Goal: Task Accomplishment & Management: Use online tool/utility

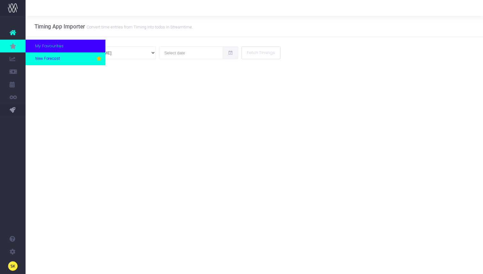
click at [42, 58] on span "New Forecast" at bounding box center [47, 59] width 25 height 6
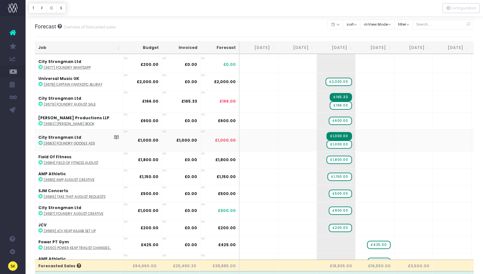
scroll to position [359, 0]
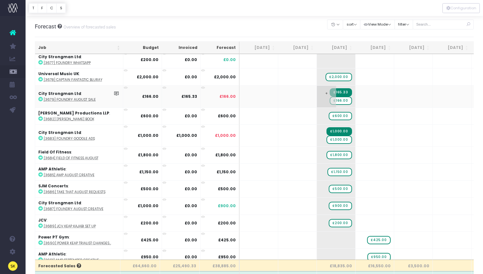
click at [338, 97] on span "£166.00" at bounding box center [341, 100] width 22 height 8
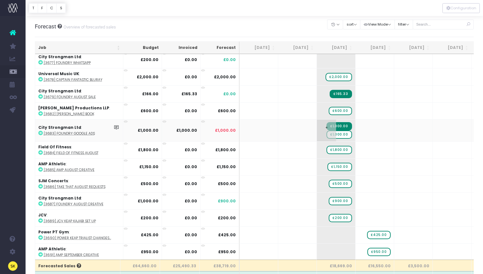
click at [339, 134] on span "£1,000.00" at bounding box center [338, 134] width 25 height 8
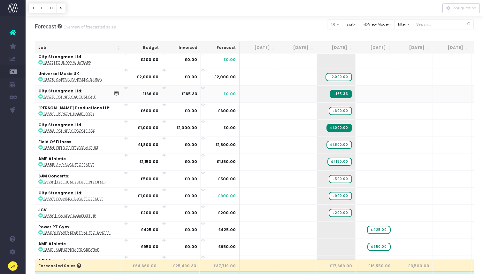
click at [40, 94] on icon at bounding box center [40, 96] width 4 height 4
click at [40, 130] on icon at bounding box center [40, 130] width 4 height 4
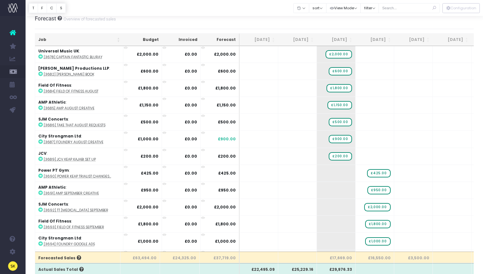
scroll to position [387, 0]
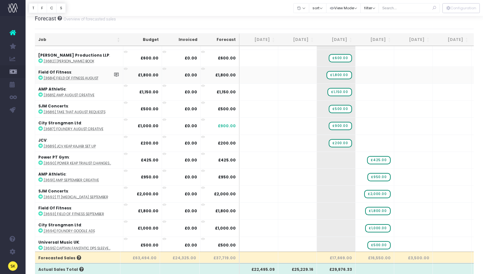
click at [40, 75] on icon at bounding box center [40, 77] width 4 height 4
click at [41, 93] on icon at bounding box center [40, 94] width 4 height 4
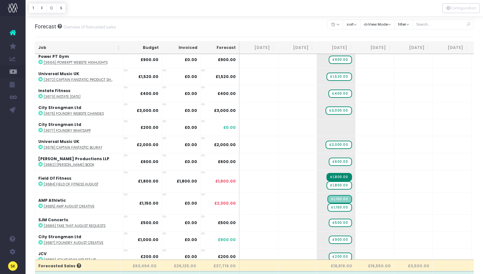
scroll to position [373, 0]
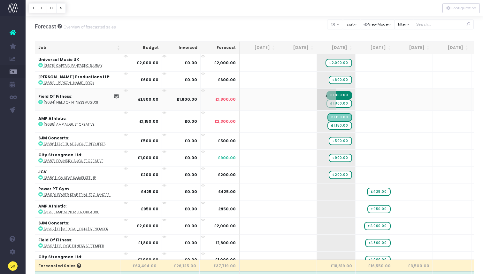
click at [339, 102] on span "£1,800.00" at bounding box center [338, 103] width 25 height 8
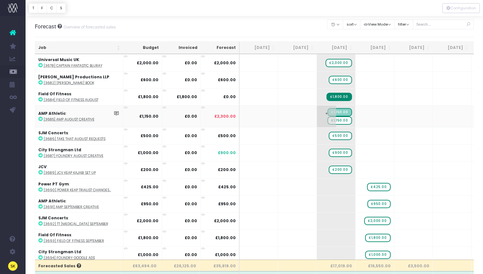
click at [341, 120] on span "£1,150.00" at bounding box center [339, 120] width 24 height 8
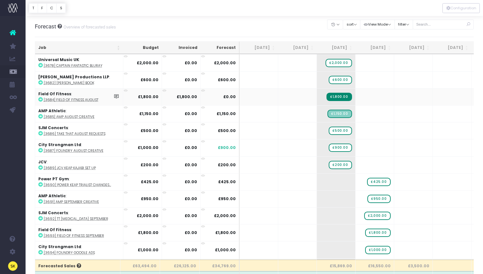
click at [42, 99] on icon at bounding box center [40, 99] width 4 height 4
click at [40, 114] on icon at bounding box center [40, 116] width 4 height 4
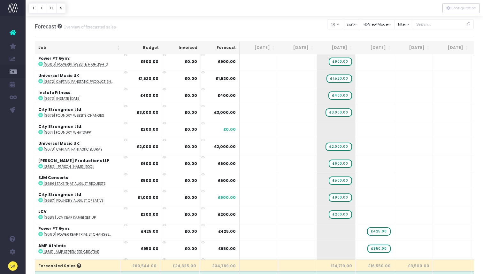
scroll to position [353, 0]
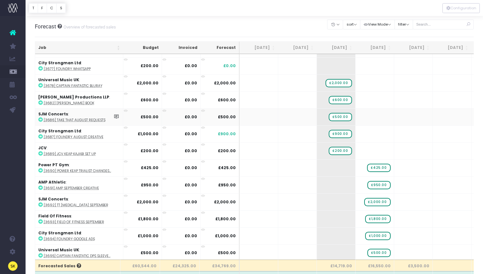
click at [42, 119] on icon at bounding box center [40, 119] width 4 height 4
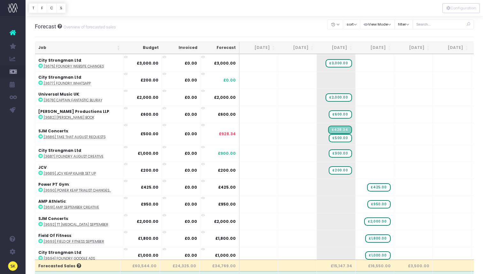
scroll to position [342, 0]
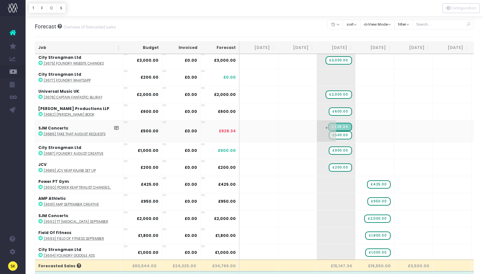
click at [342, 134] on span "£500.00" at bounding box center [340, 135] width 23 height 8
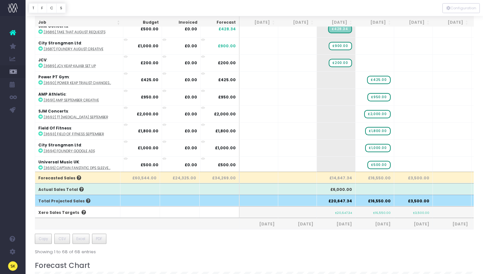
scroll to position [89, 0]
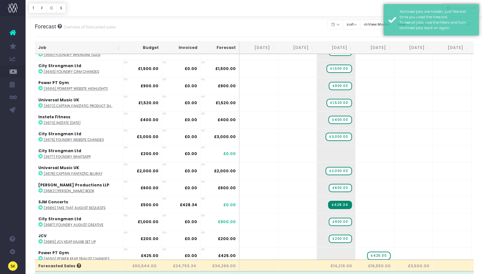
scroll to position [353, 0]
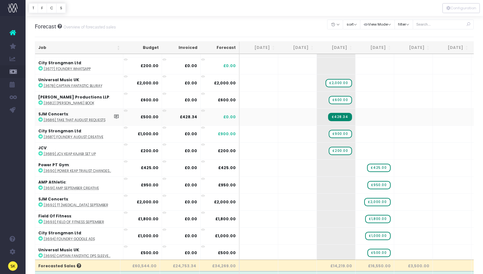
click at [40, 119] on icon at bounding box center [40, 119] width 4 height 4
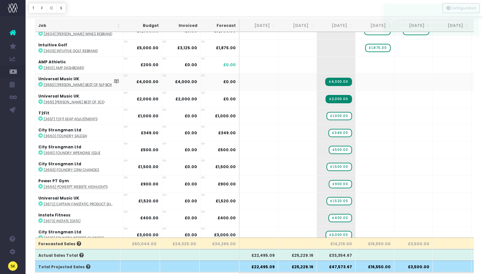
scroll to position [23, 0]
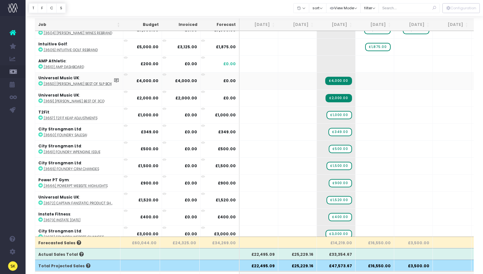
click at [41, 84] on icon at bounding box center [40, 83] width 4 height 4
click at [41, 99] on icon at bounding box center [40, 100] width 4 height 4
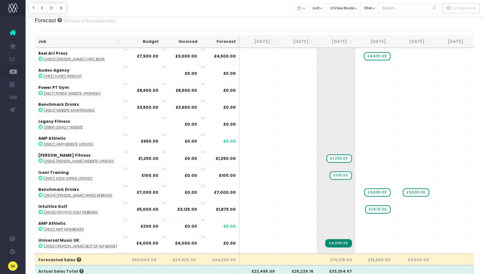
scroll to position [0, 0]
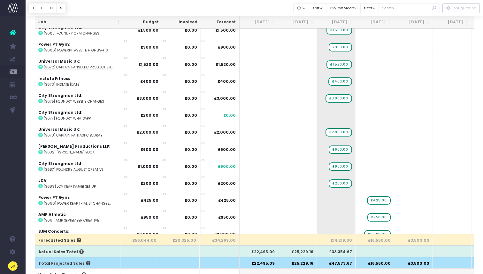
scroll to position [261, 0]
click at [117, 182] on icon at bounding box center [116, 182] width 5 height 5
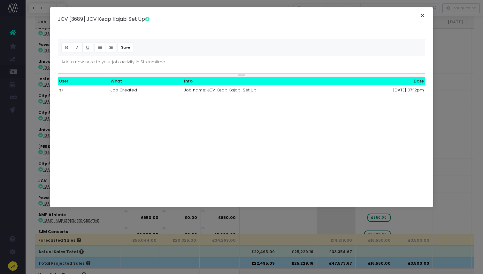
click at [422, 16] on button "×" at bounding box center [422, 16] width 13 height 10
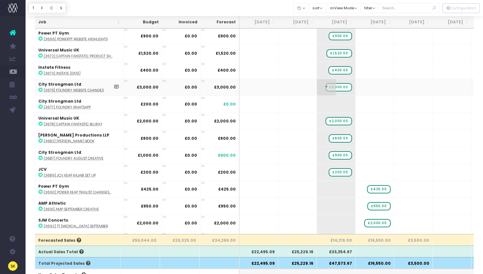
scroll to position [319, 0]
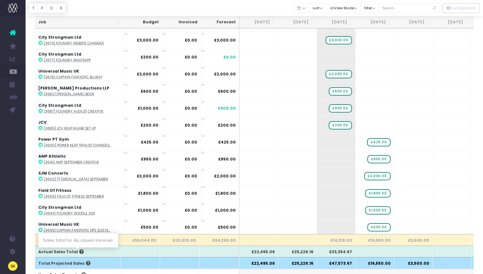
click at [78, 250] on icon at bounding box center [81, 251] width 6 height 4
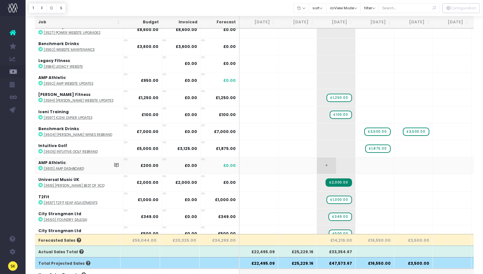
scroll to position [0, 0]
